Goal: Task Accomplishment & Management: Use online tool/utility

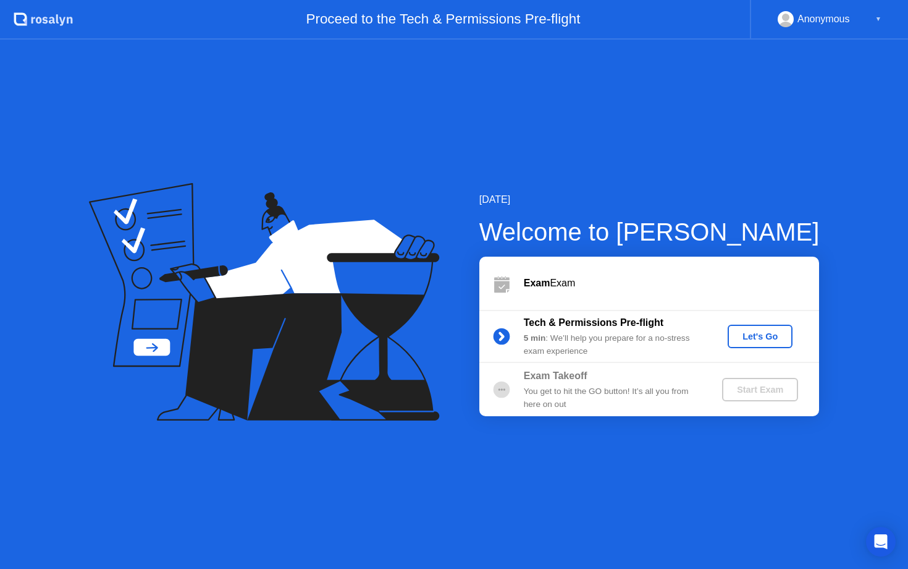
click at [776, 336] on div "Let's Go" at bounding box center [760, 336] width 55 height 10
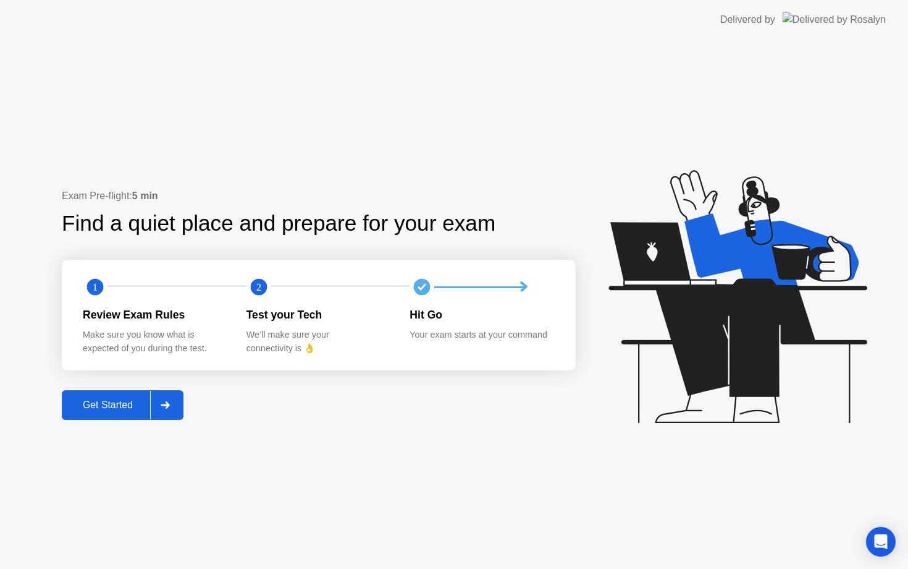
click at [116, 410] on div "Get Started" at bounding box center [108, 404] width 85 height 11
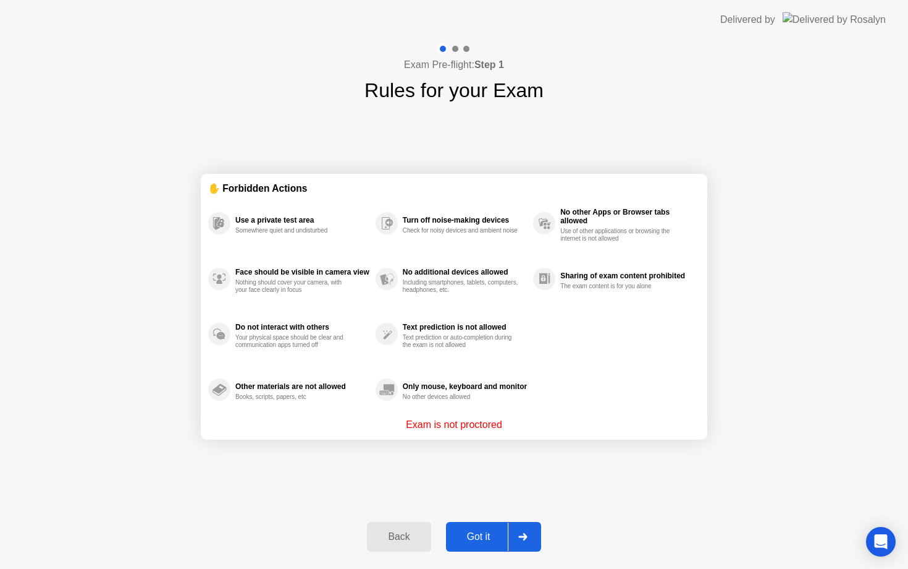
click at [481, 541] on div "Got it" at bounding box center [479, 536] width 58 height 11
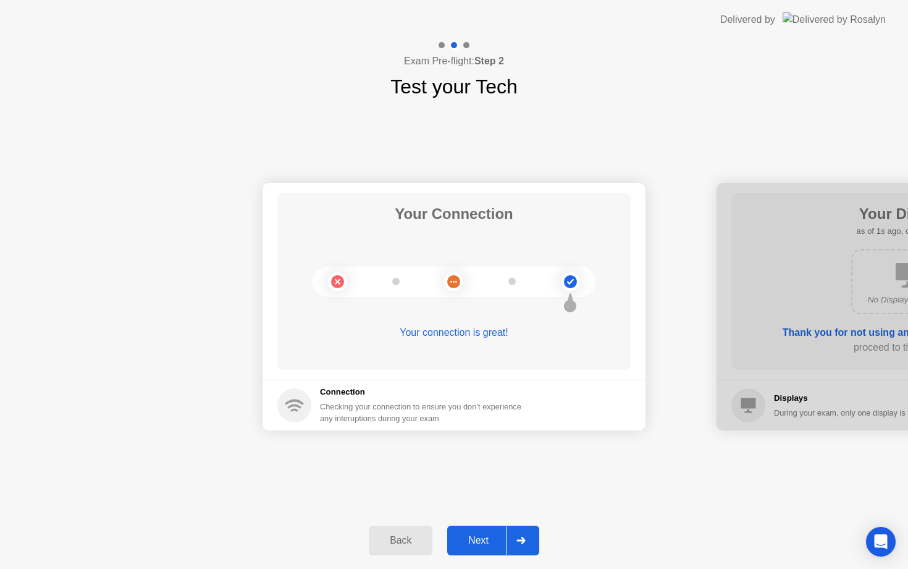
click at [493, 536] on div "Next" at bounding box center [478, 540] width 55 height 11
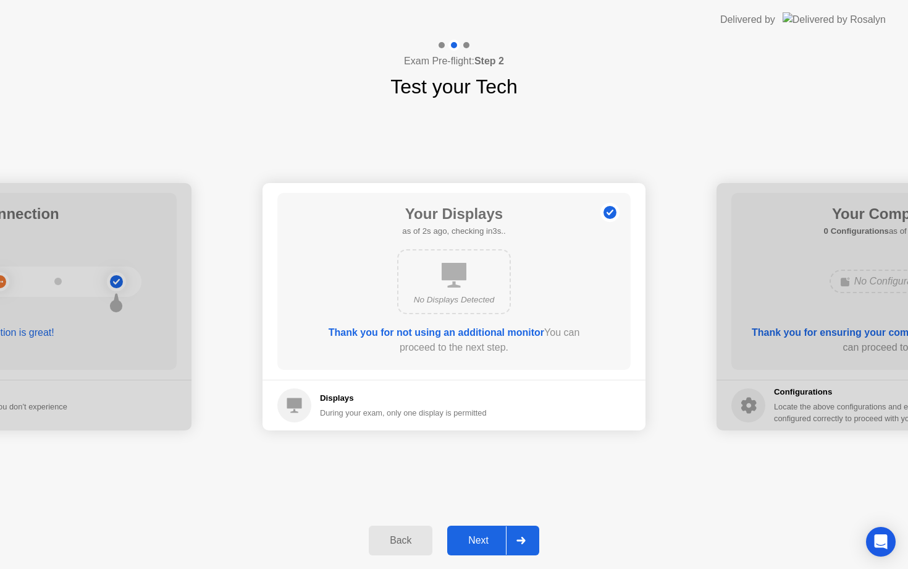
click at [487, 540] on div "Next" at bounding box center [478, 540] width 55 height 11
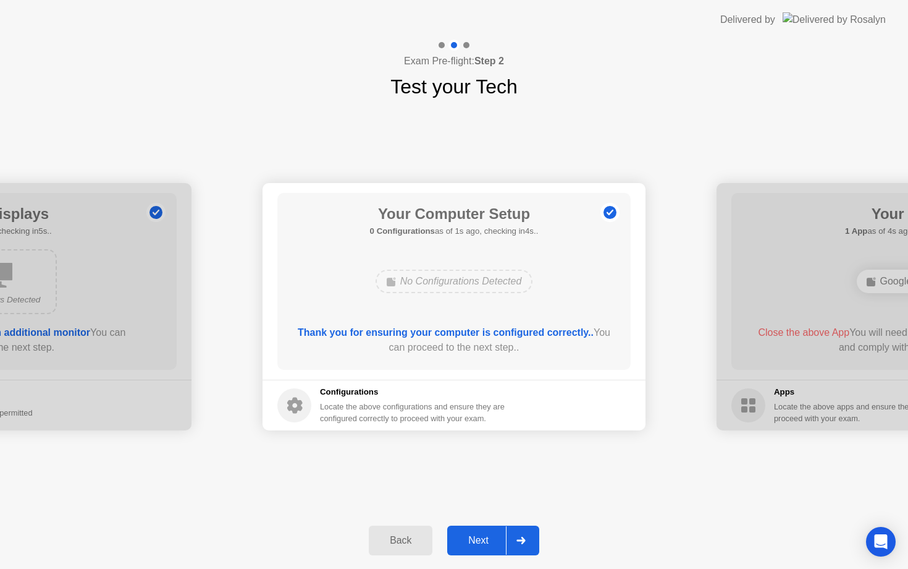
click at [487, 540] on div "Next" at bounding box center [478, 540] width 55 height 11
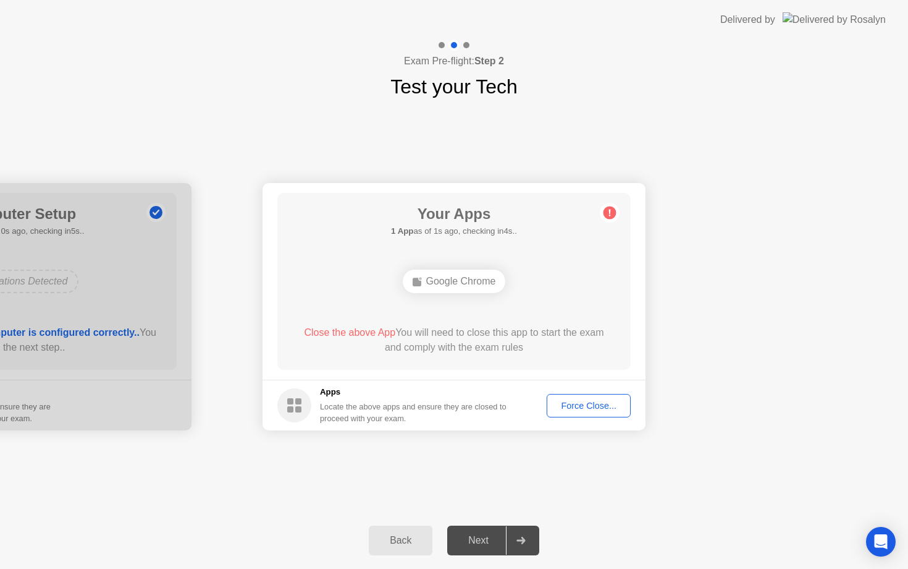
click at [577, 402] on div "Force Close..." at bounding box center [588, 405] width 75 height 10
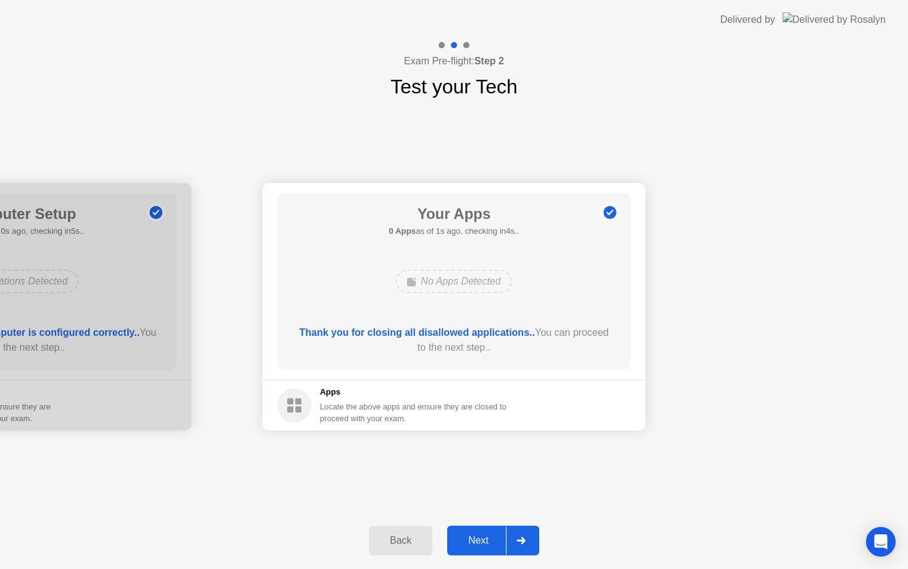
click at [479, 535] on div "Next" at bounding box center [478, 540] width 55 height 11
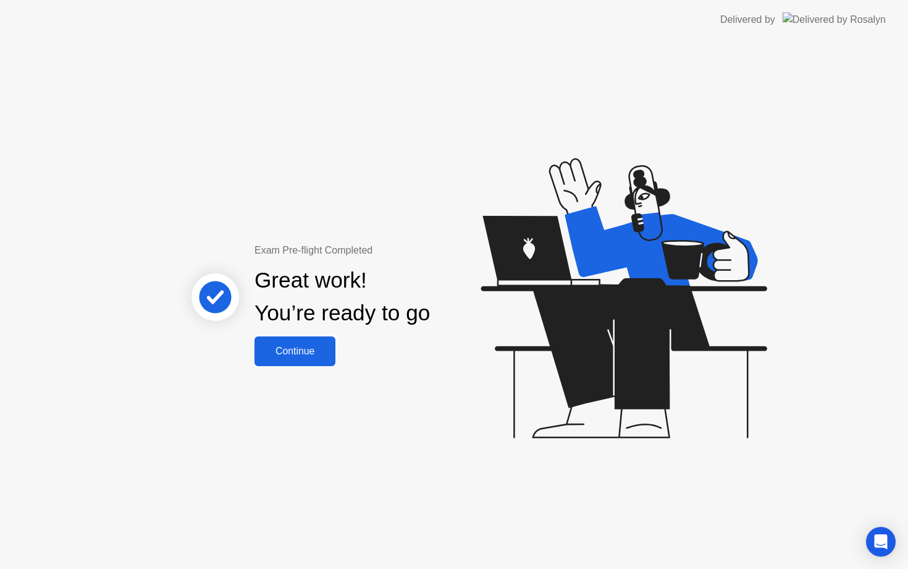
click at [285, 352] on div "Continue" at bounding box center [295, 350] width 74 height 11
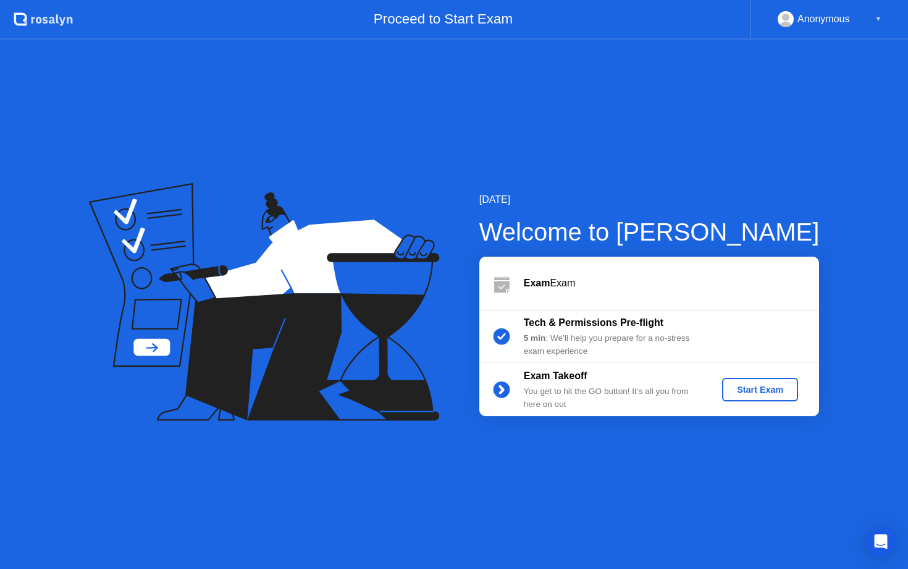
click at [772, 392] on div "Start Exam" at bounding box center [760, 389] width 66 height 10
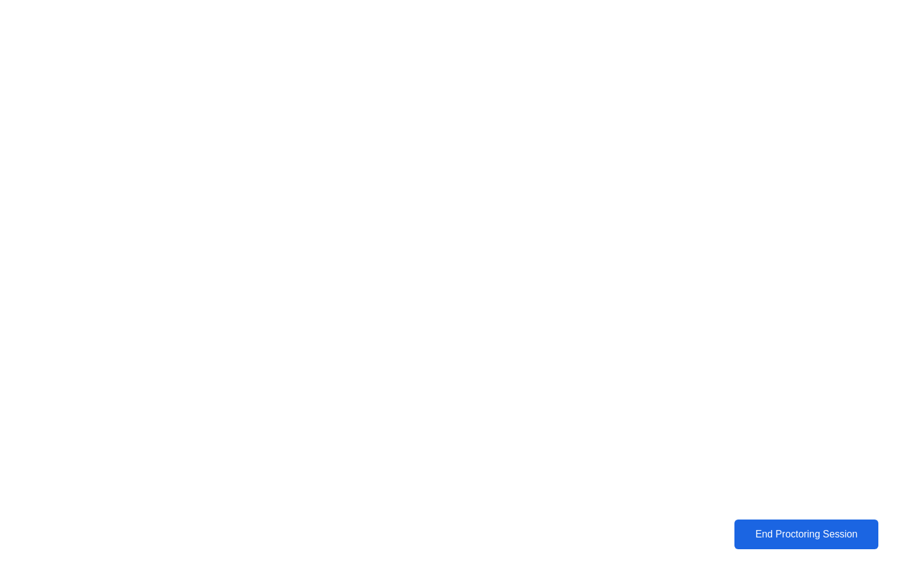
click at [766, 538] on div "End Proctoring Session" at bounding box center [807, 533] width 137 height 11
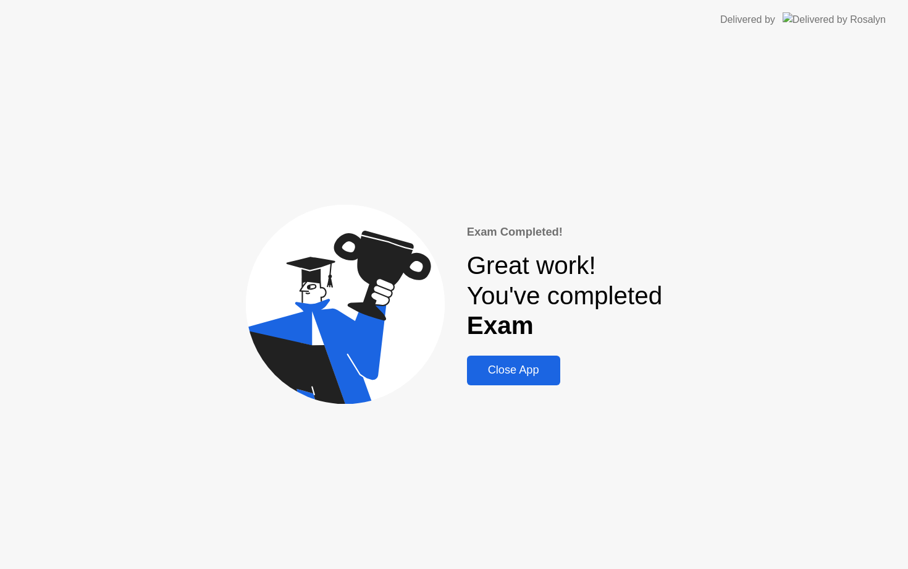
click at [525, 374] on div "Close App" at bounding box center [514, 369] width 86 height 13
